Goal: Task Accomplishment & Management: Manage account settings

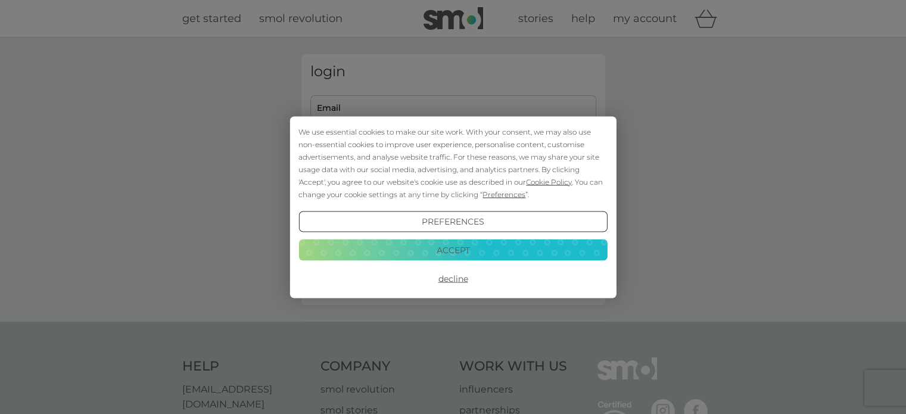
type input "suelewin@yahoo.co.uk"
click at [457, 245] on button "Accept" at bounding box center [453, 250] width 309 height 21
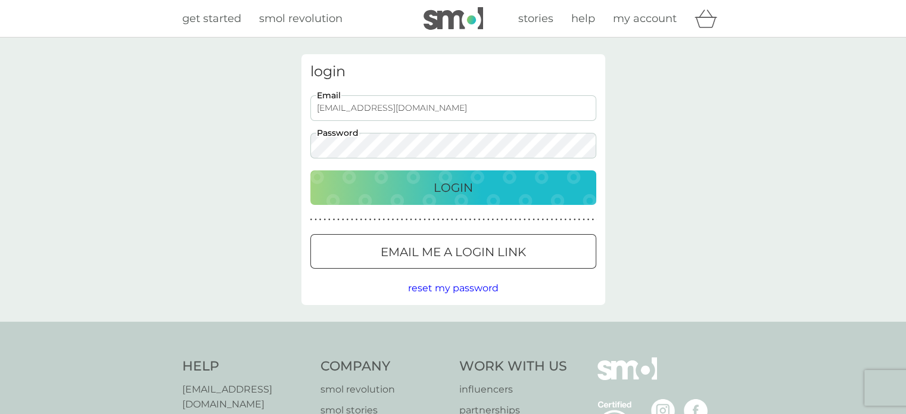
click at [440, 188] on p "Login" at bounding box center [453, 187] width 39 height 19
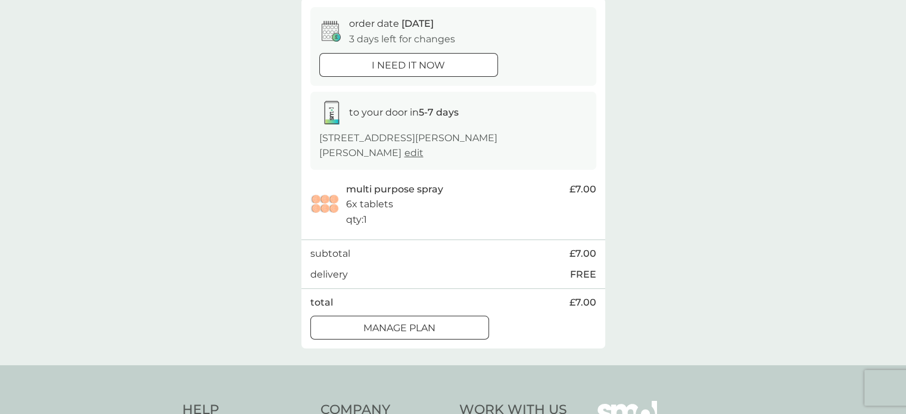
scroll to position [119, 0]
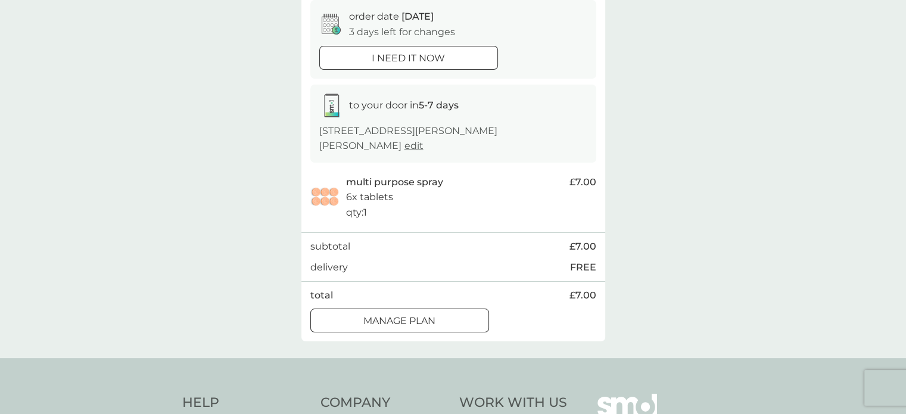
click at [399, 321] on div at bounding box center [399, 320] width 1 height 1
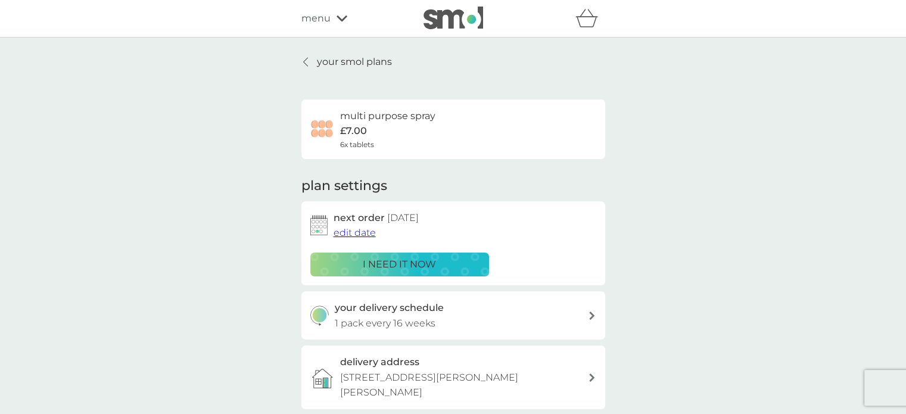
click at [458, 314] on div "your delivery schedule 1 pack every 16 weeks" at bounding box center [461, 315] width 253 height 30
select select "112"
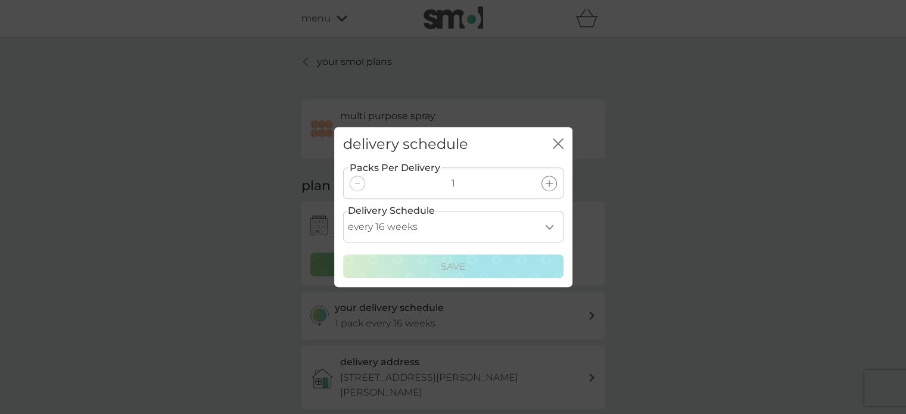
click at [559, 144] on icon "close" at bounding box center [560, 144] width 5 height 10
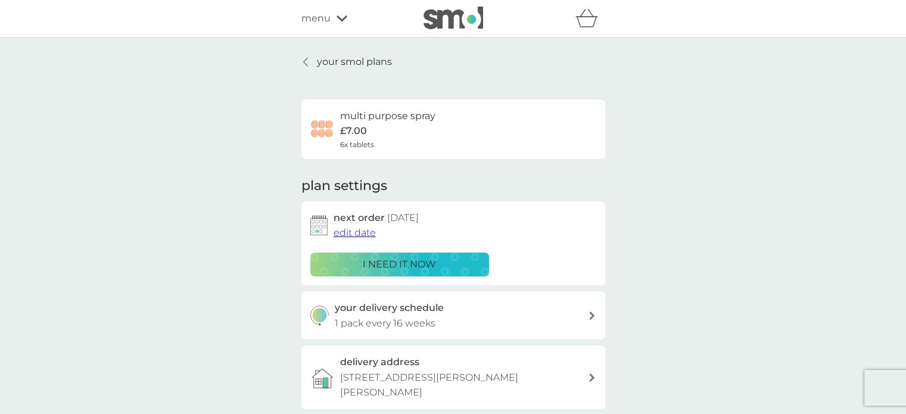
click at [353, 233] on span "edit date" at bounding box center [355, 232] width 42 height 11
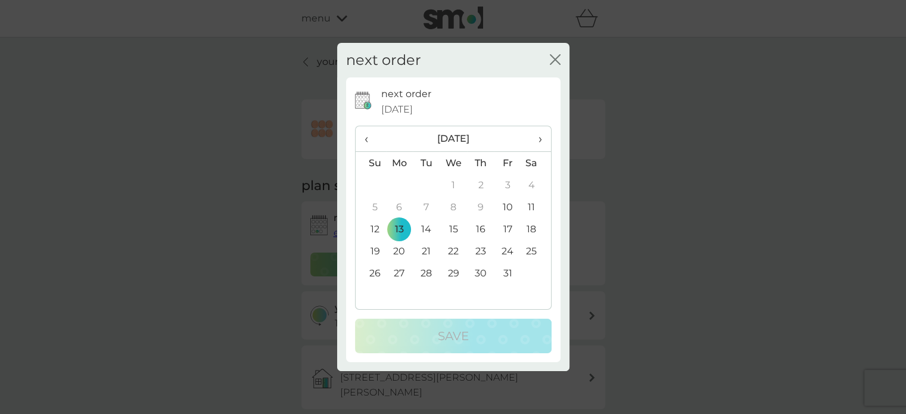
click at [539, 139] on span "›" at bounding box center [536, 138] width 12 height 25
click at [398, 185] on td "1" at bounding box center [399, 185] width 27 height 22
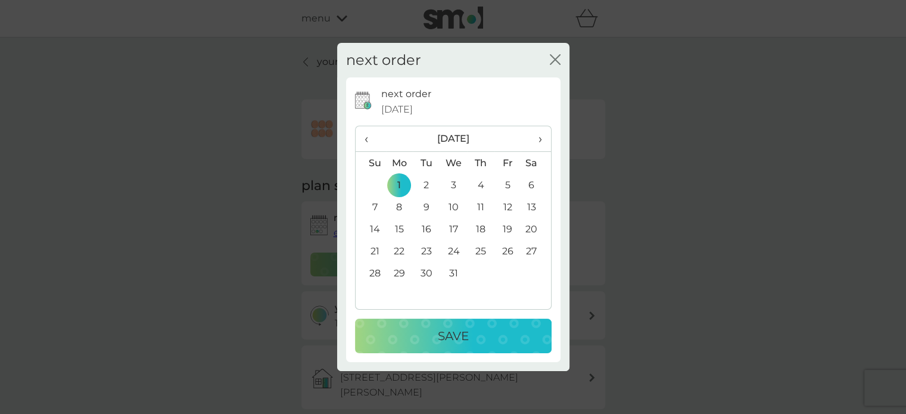
click at [435, 335] on div "Save" at bounding box center [453, 336] width 173 height 19
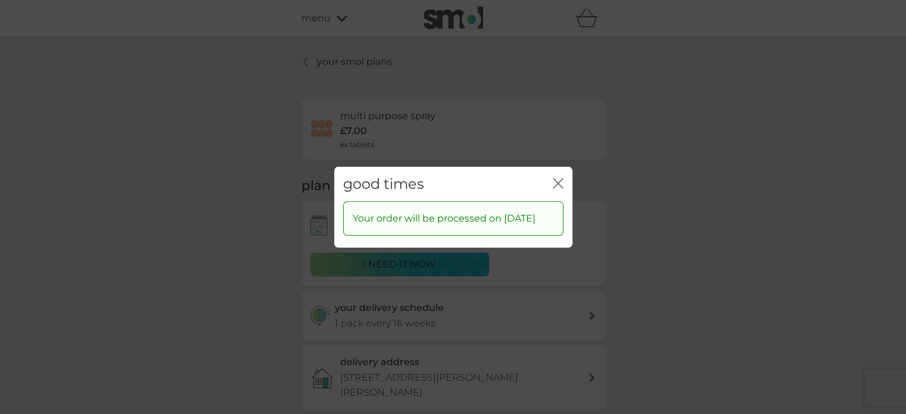
drag, startPoint x: 557, startPoint y: 175, endPoint x: 557, endPoint y: 154, distance: 20.3
click at [558, 178] on g "close" at bounding box center [559, 183] width 10 height 10
